Goal: Information Seeking & Learning: Learn about a topic

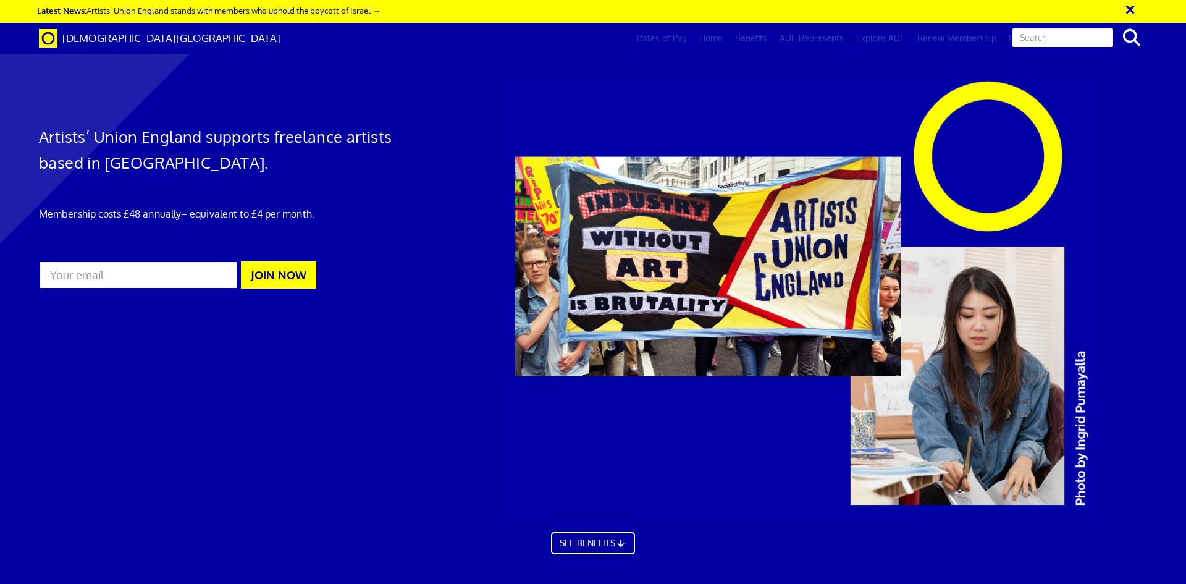
scroll to position [0, 19]
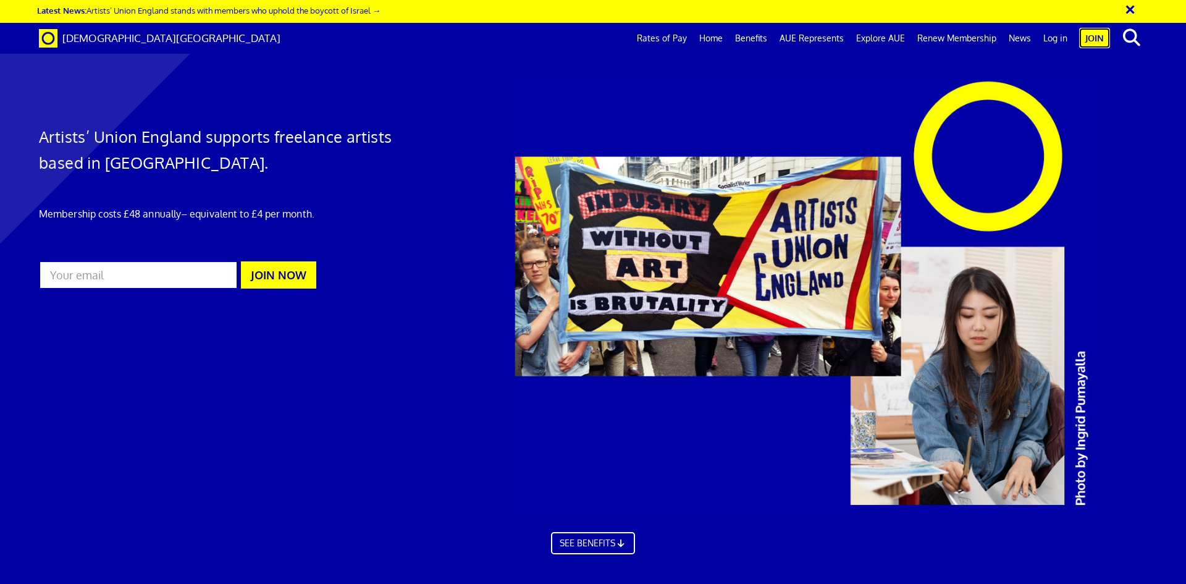
click at [1093, 43] on link "Join" at bounding box center [1094, 38] width 31 height 20
click at [1056, 36] on link "Log in" at bounding box center [1055, 38] width 36 height 31
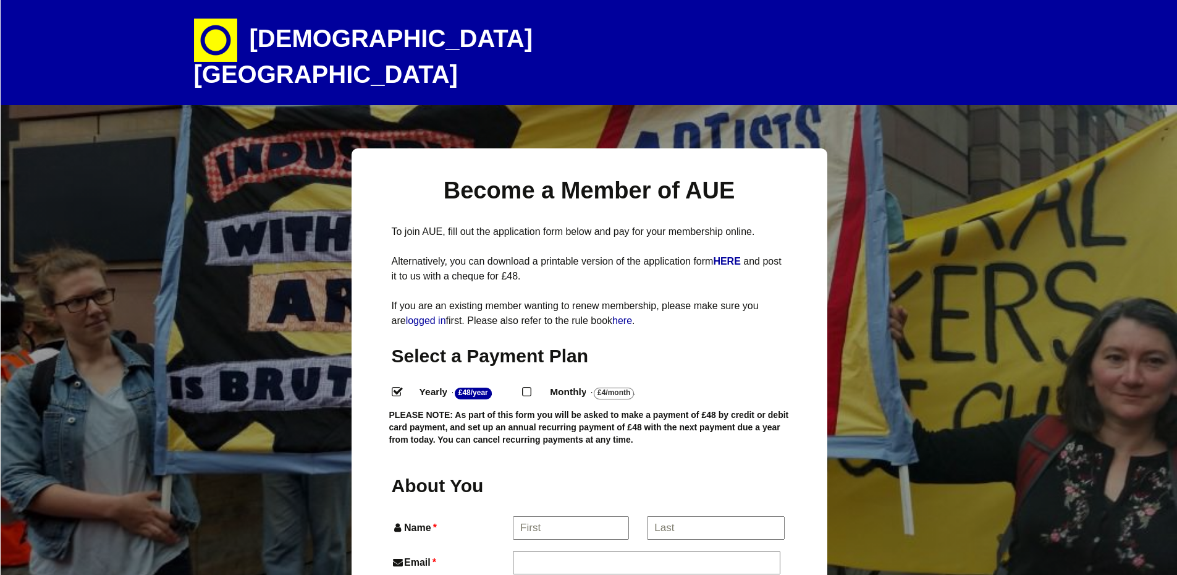
select select
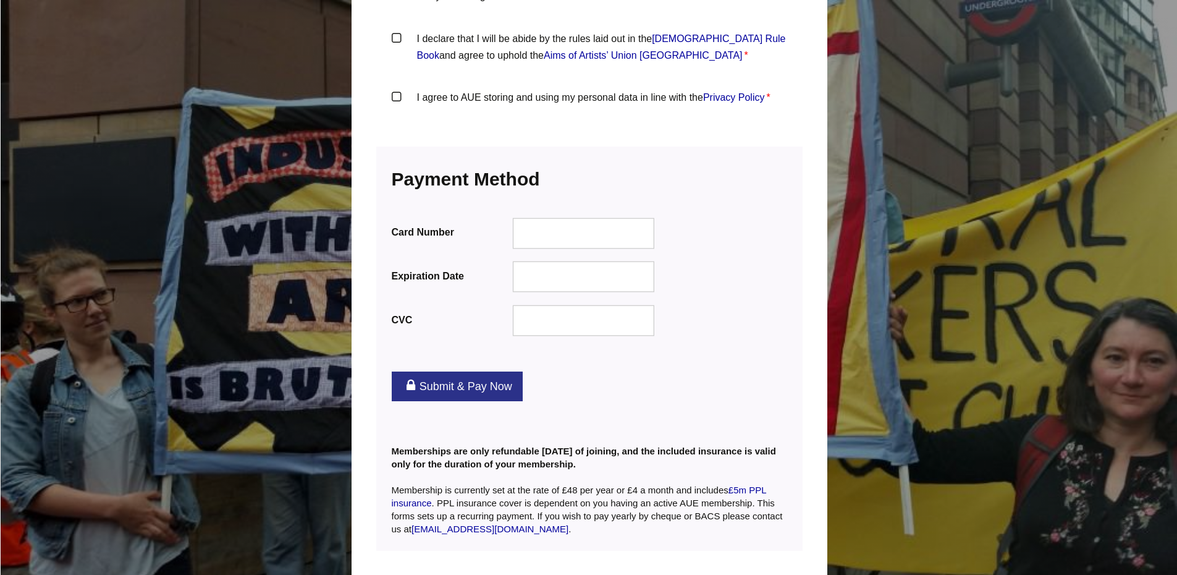
scroll to position [1127, 0]
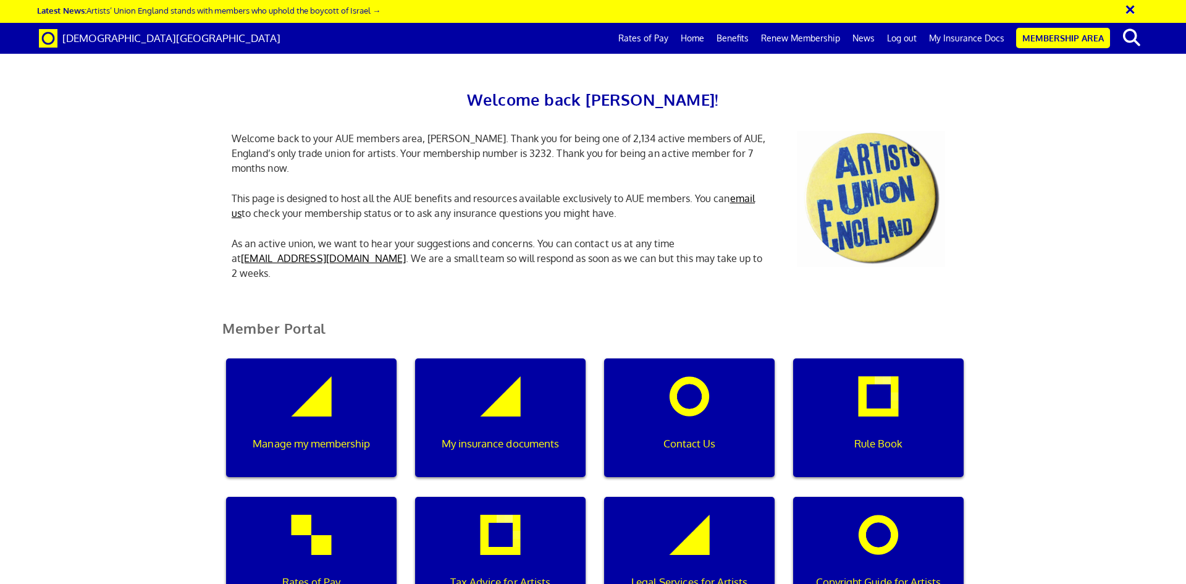
scroll to position [309, 0]
click at [292, 497] on div "Rates of Pay" at bounding box center [311, 556] width 171 height 119
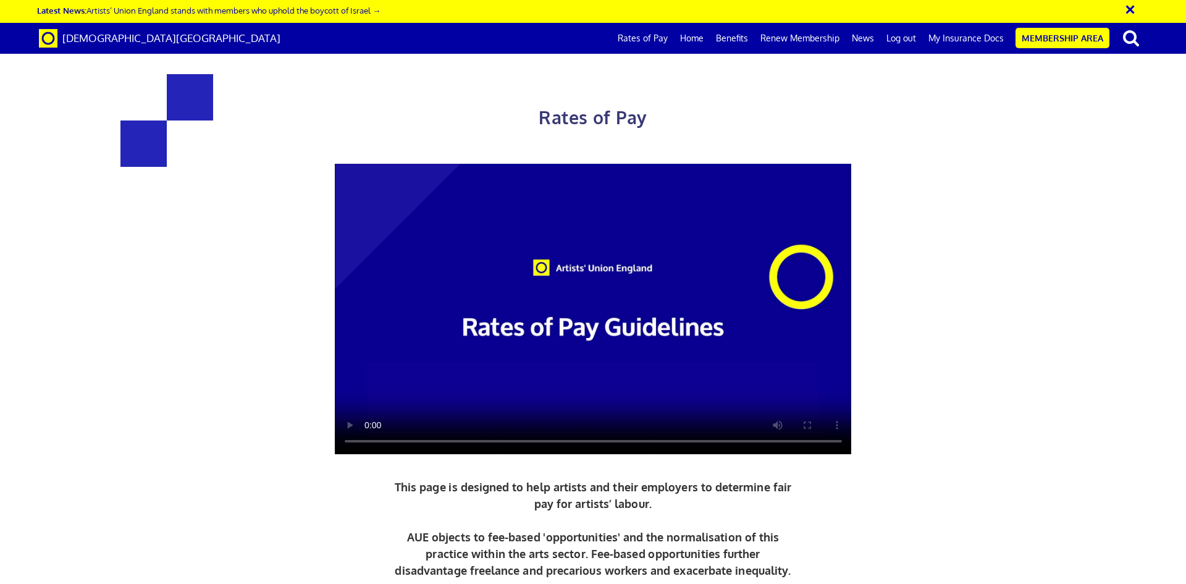
scroll to position [0, 19]
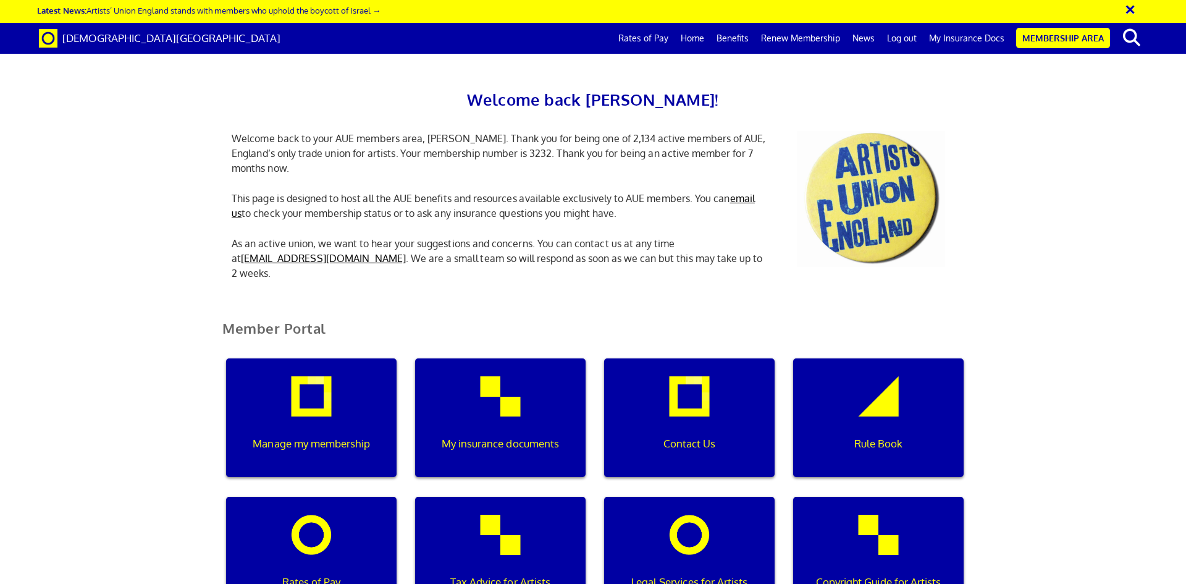
scroll to position [494, 0]
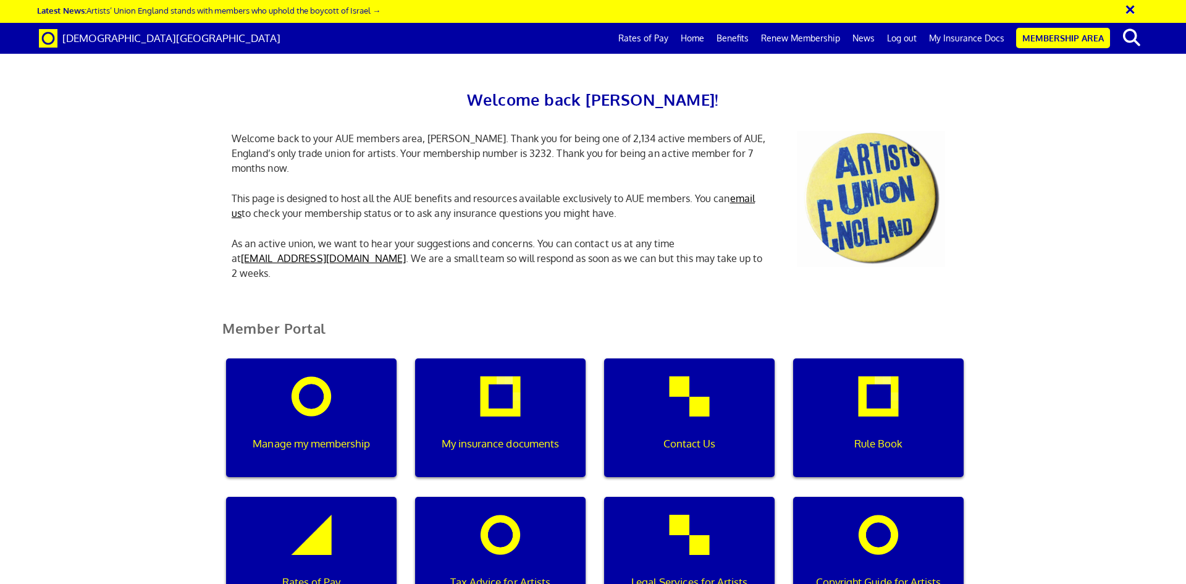
scroll to position [124, 0]
click at [743, 36] on link "Benefits" at bounding box center [732, 38] width 44 height 31
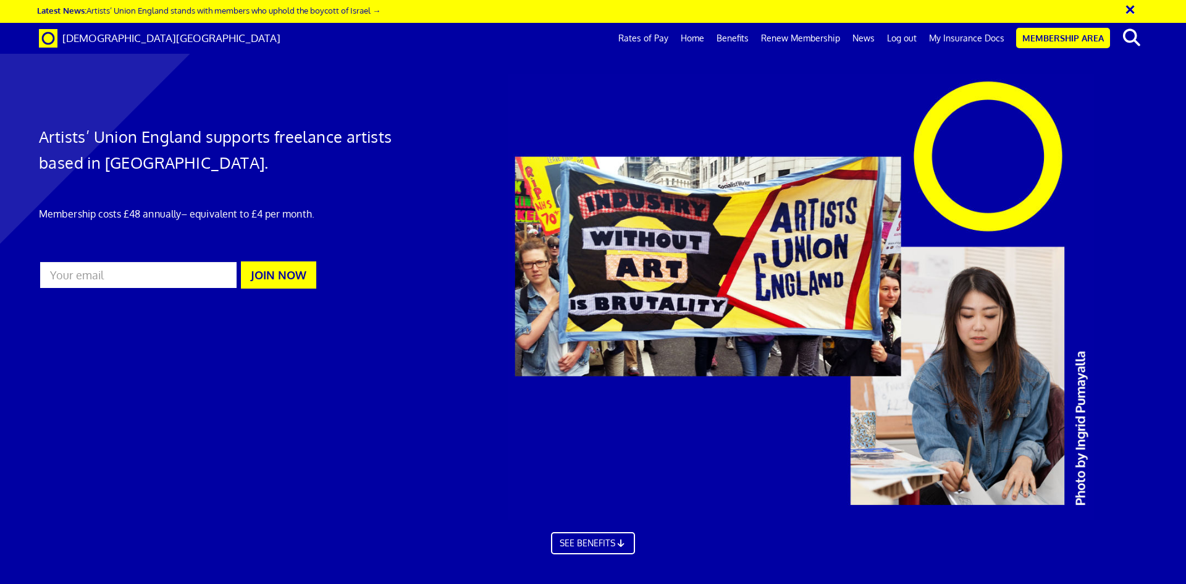
scroll to position [0, 19]
click at [958, 41] on link "My Insurance Docs" at bounding box center [967, 38] width 88 height 31
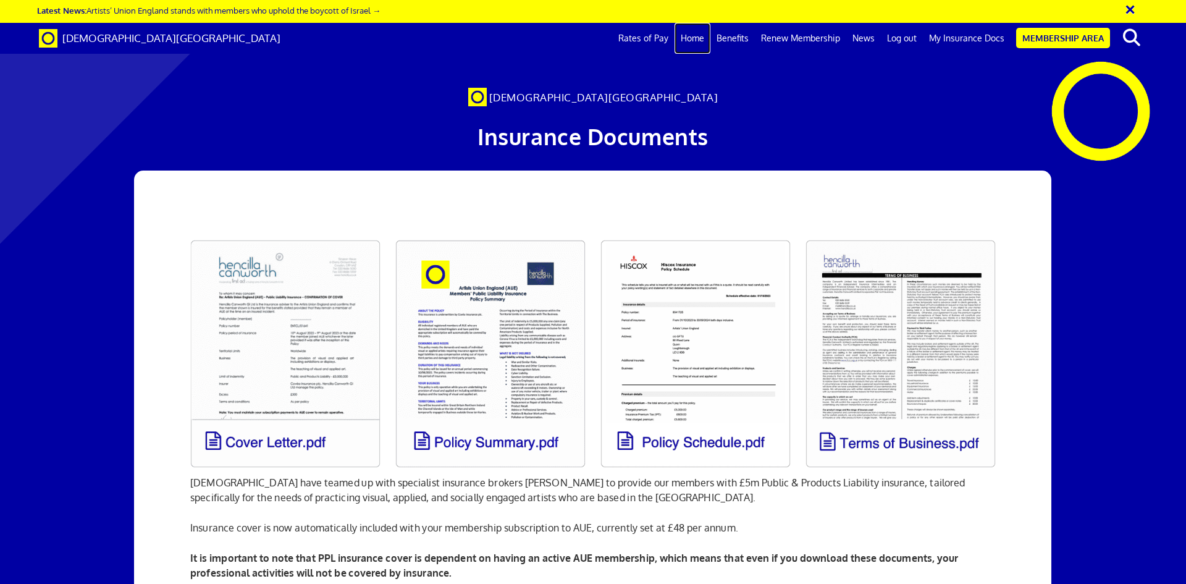
click at [702, 35] on link "Home" at bounding box center [693, 38] width 36 height 31
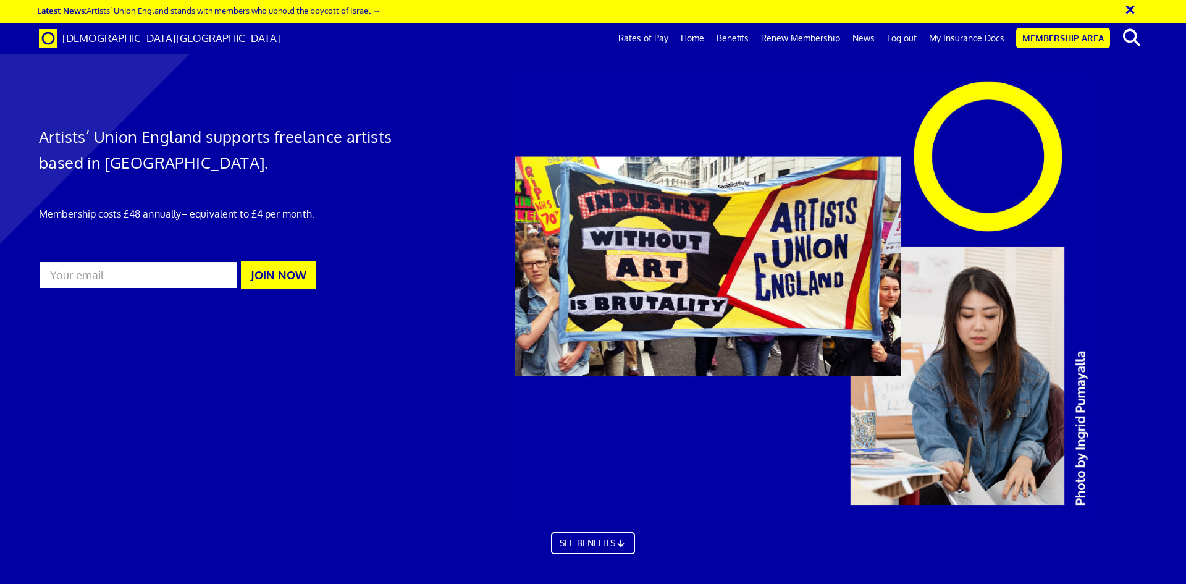
scroll to position [0, 19]
drag, startPoint x: 0, startPoint y: 0, endPoint x: 648, endPoint y: 40, distance: 649.3
click at [648, 40] on link "Rates of Pay" at bounding box center [643, 38] width 62 height 31
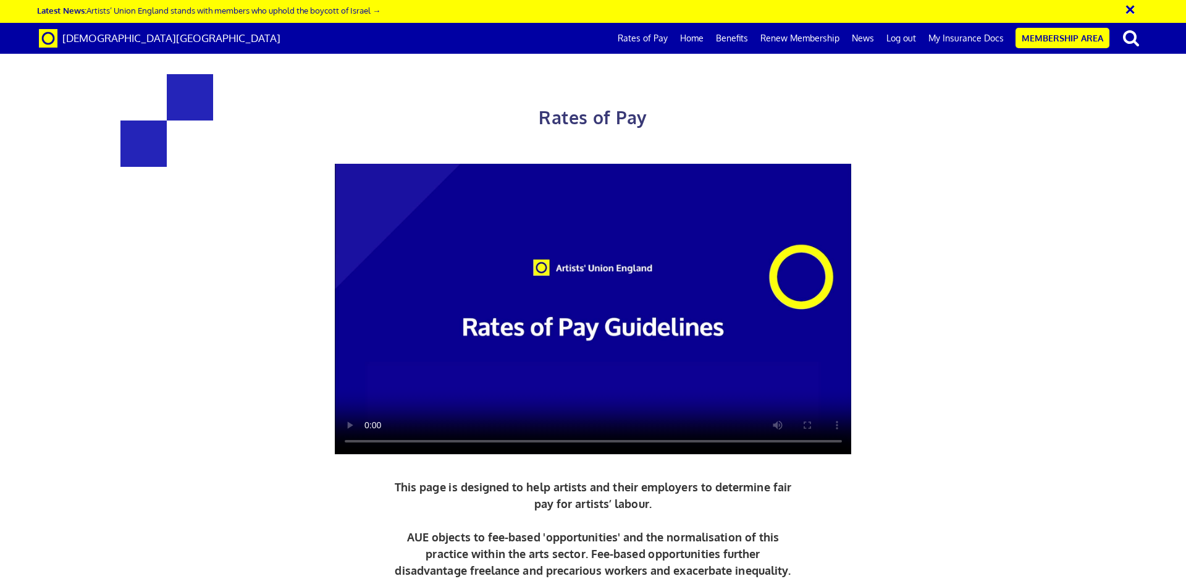
scroll to position [2718, 0]
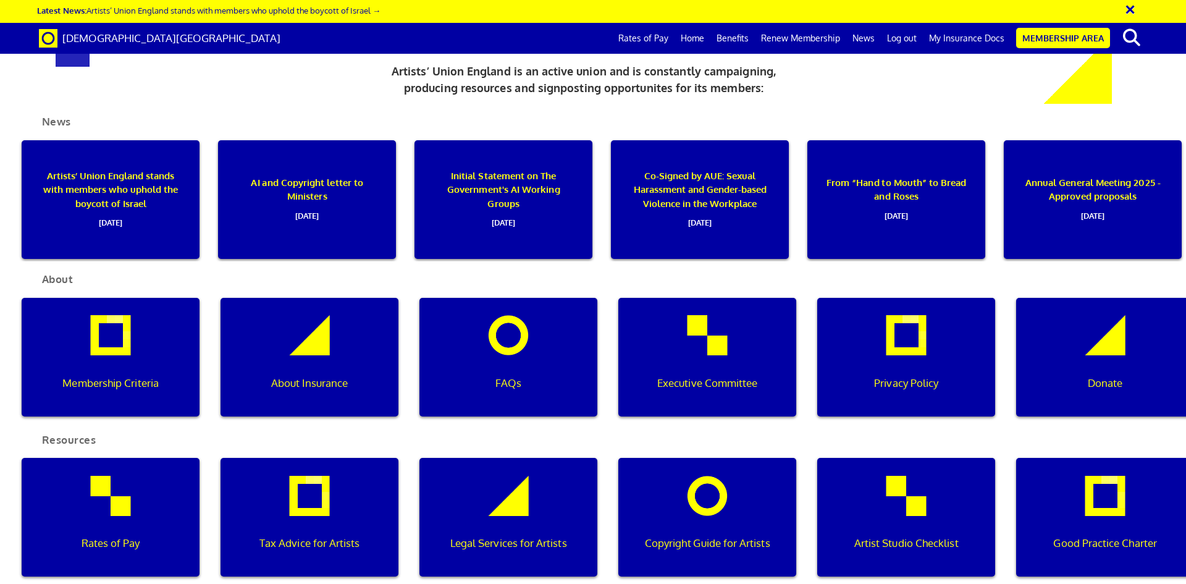
scroll to position [1421, 0]
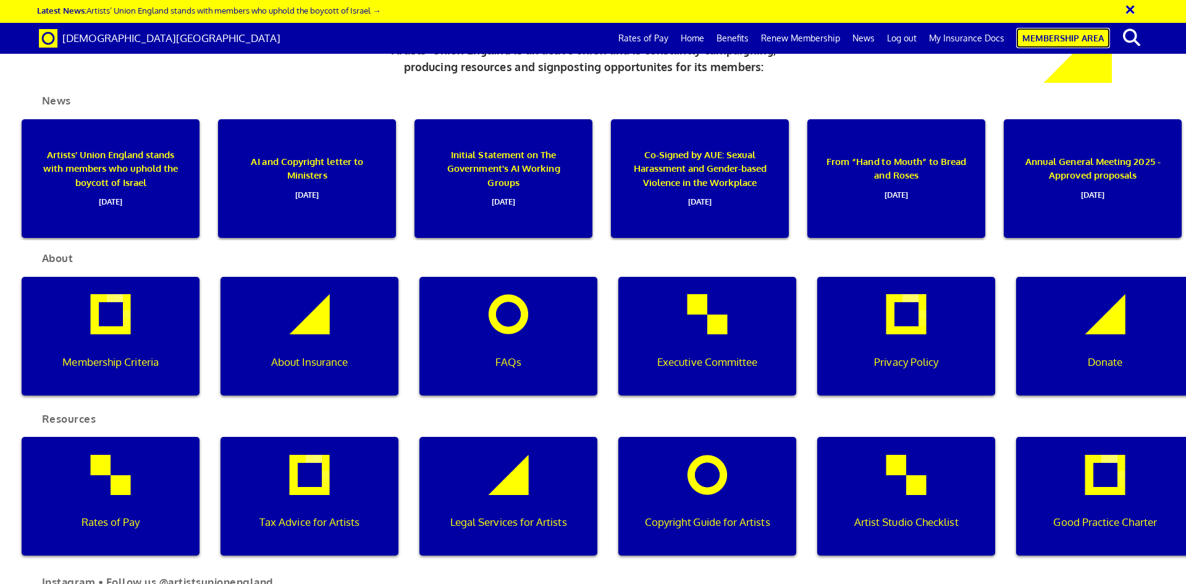
click at [1058, 36] on link "Membership Area" at bounding box center [1063, 38] width 94 height 20
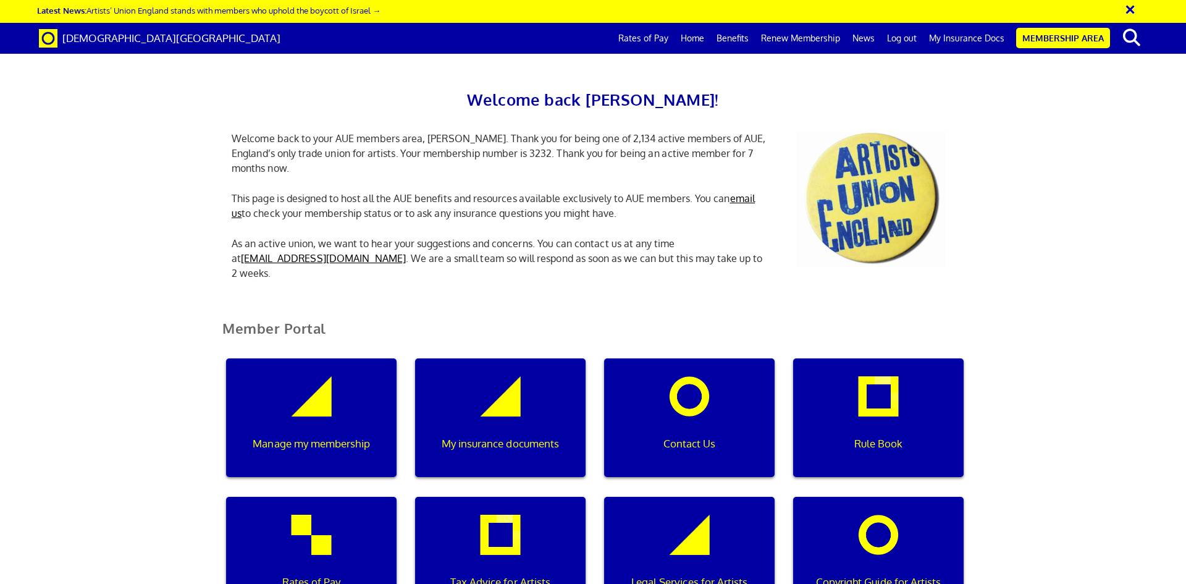
scroll to position [247, 0]
click at [891, 497] on div "Copyright Guide for Artists" at bounding box center [878, 556] width 171 height 119
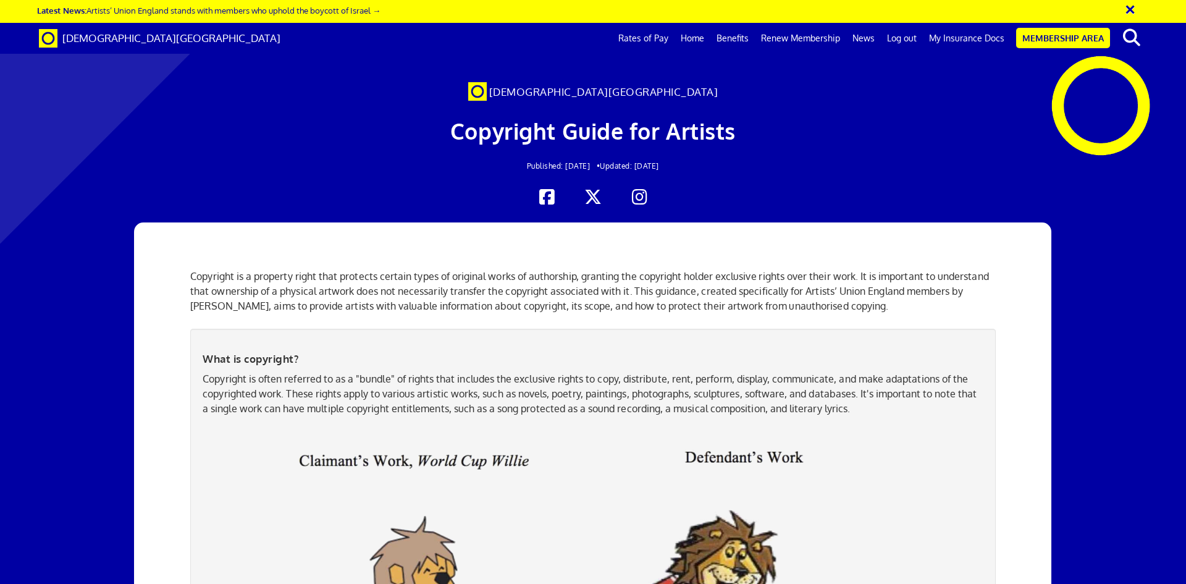
scroll to position [556, 0]
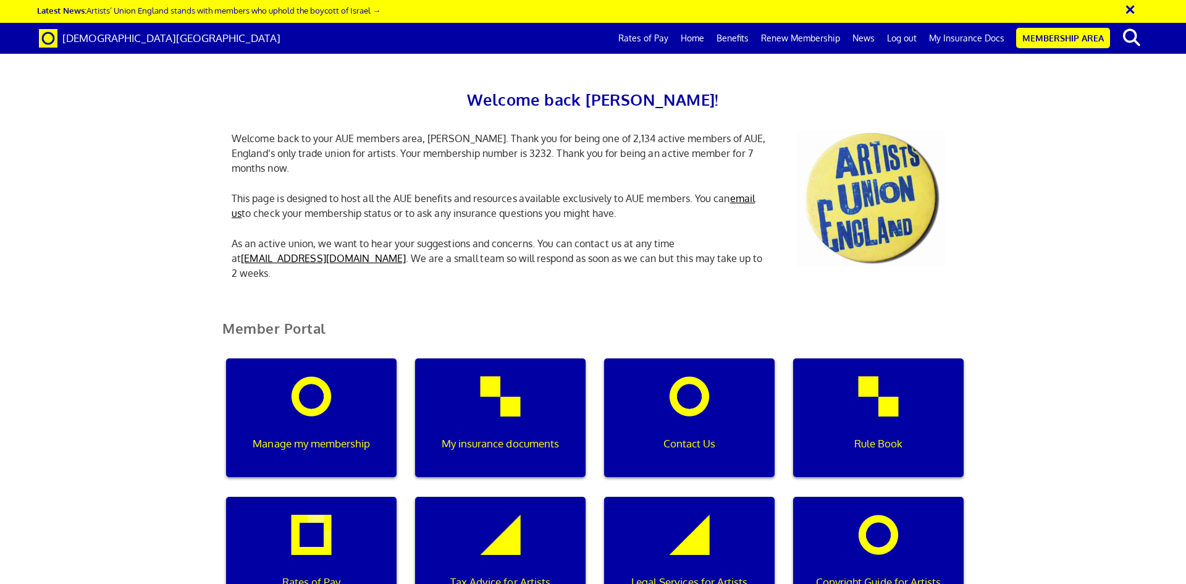
scroll to position [0, 4]
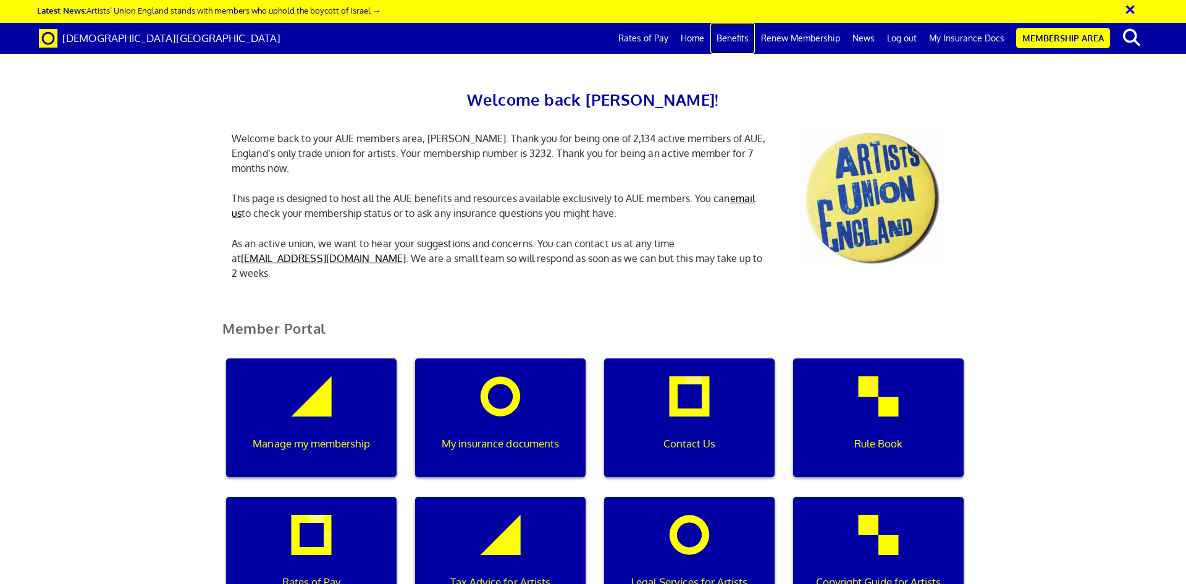
click at [738, 40] on link "Benefits" at bounding box center [732, 38] width 44 height 31
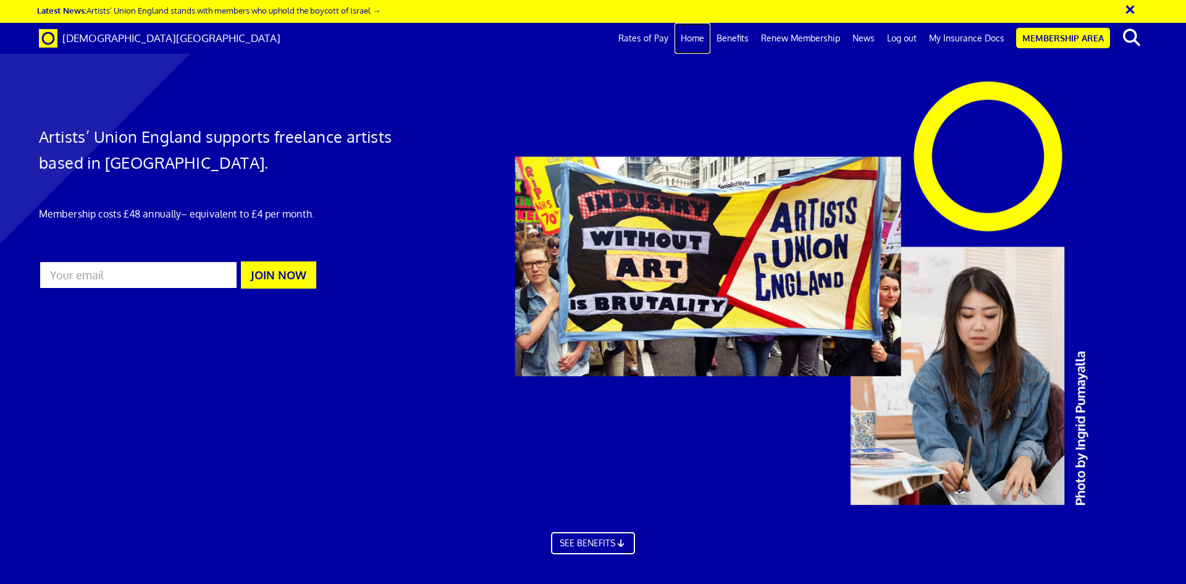
click at [702, 35] on link "Home" at bounding box center [693, 38] width 36 height 31
